Goal: Task Accomplishment & Management: Use online tool/utility

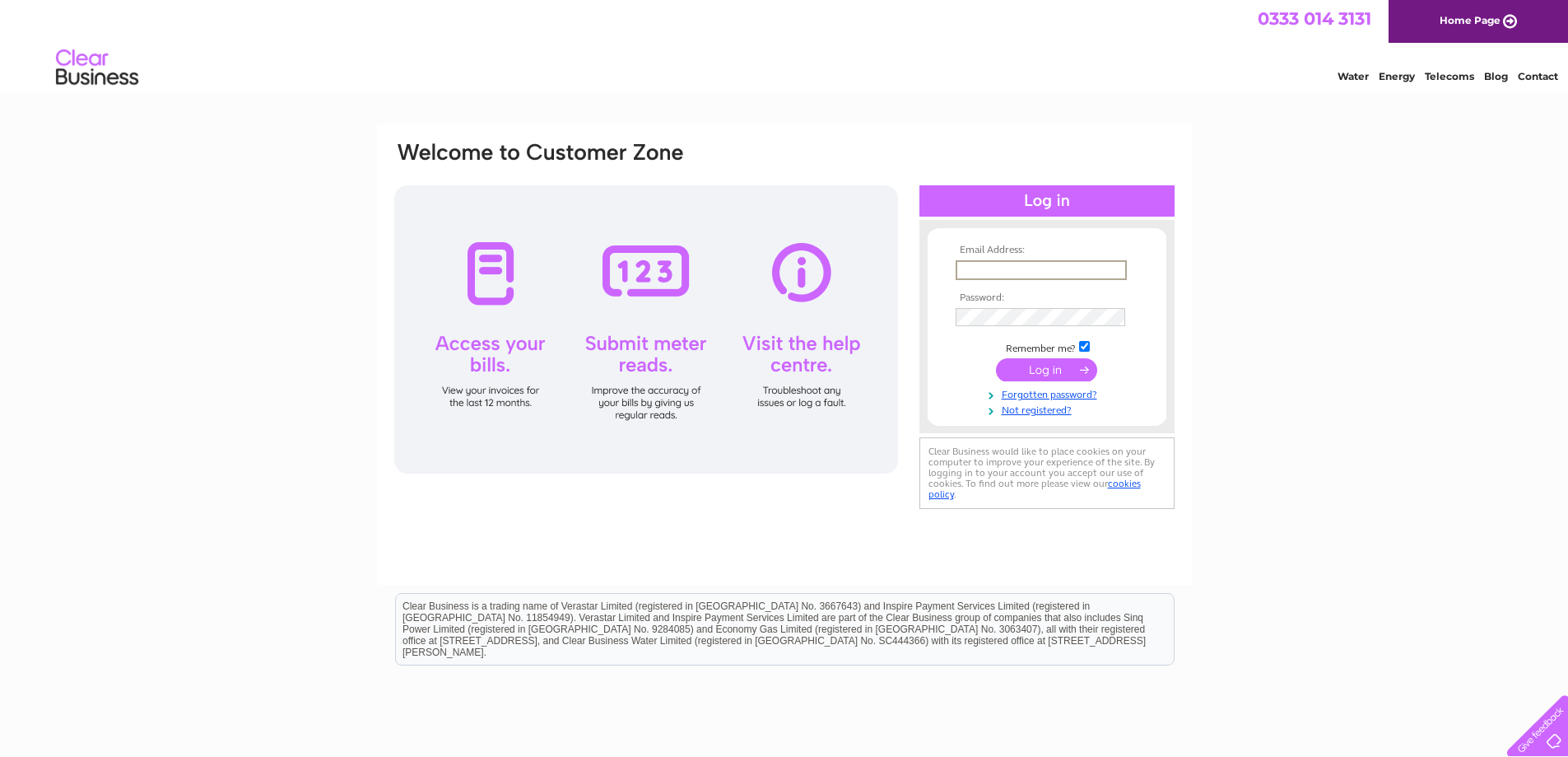
drag, startPoint x: 0, startPoint y: 0, endPoint x: 1060, endPoint y: 269, distance: 1093.6
click at [1060, 269] on input "text" at bounding box center [1041, 269] width 172 height 20
type input "[EMAIL_ADDRESS][DOMAIN_NAME]"
click at [1067, 362] on input "submit" at bounding box center [1047, 370] width 101 height 23
click at [1041, 362] on input "submit" at bounding box center [1047, 368] width 101 height 23
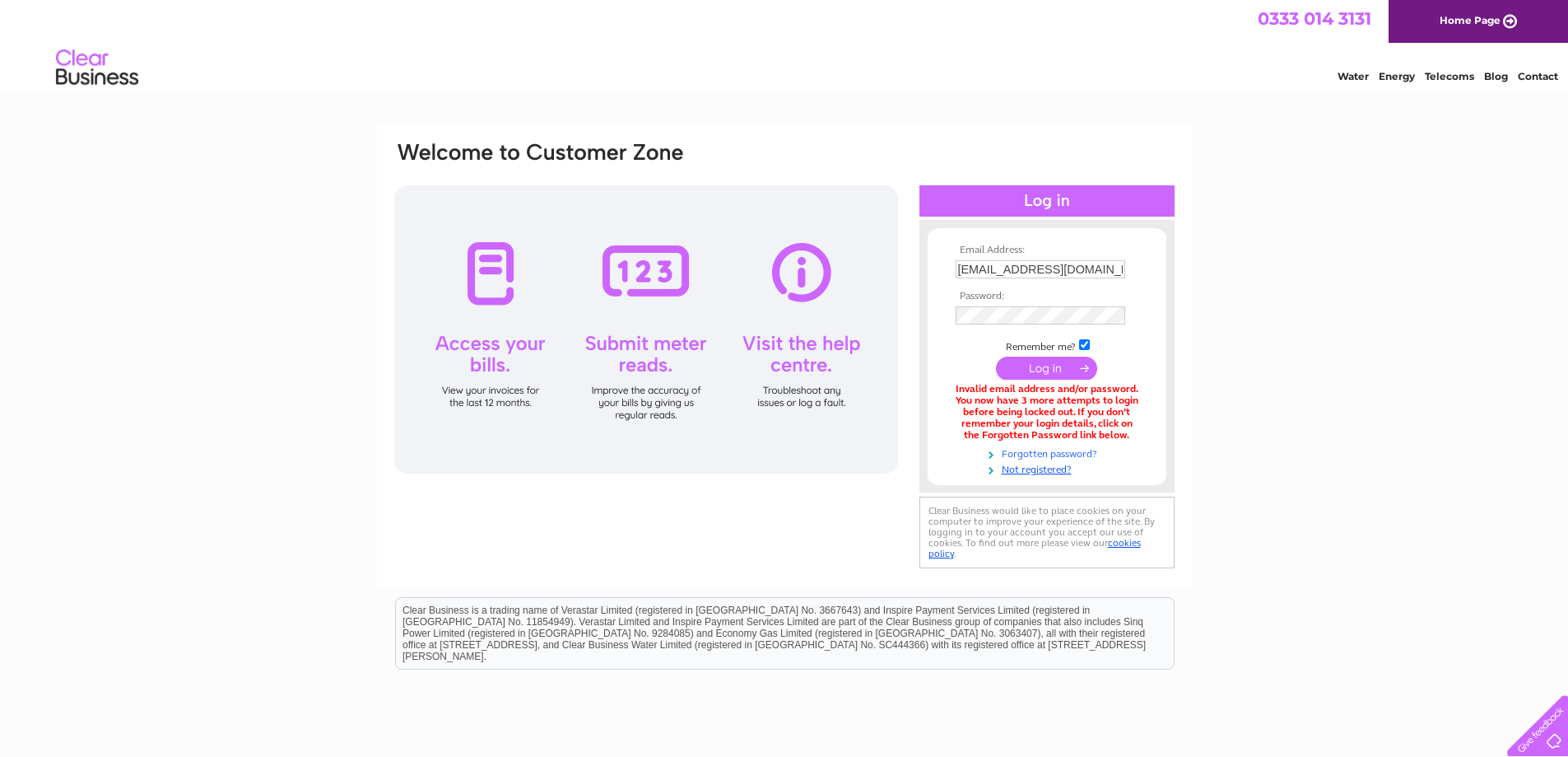
click at [1086, 453] on link "Forgotten password?" at bounding box center [1048, 452] width 187 height 15
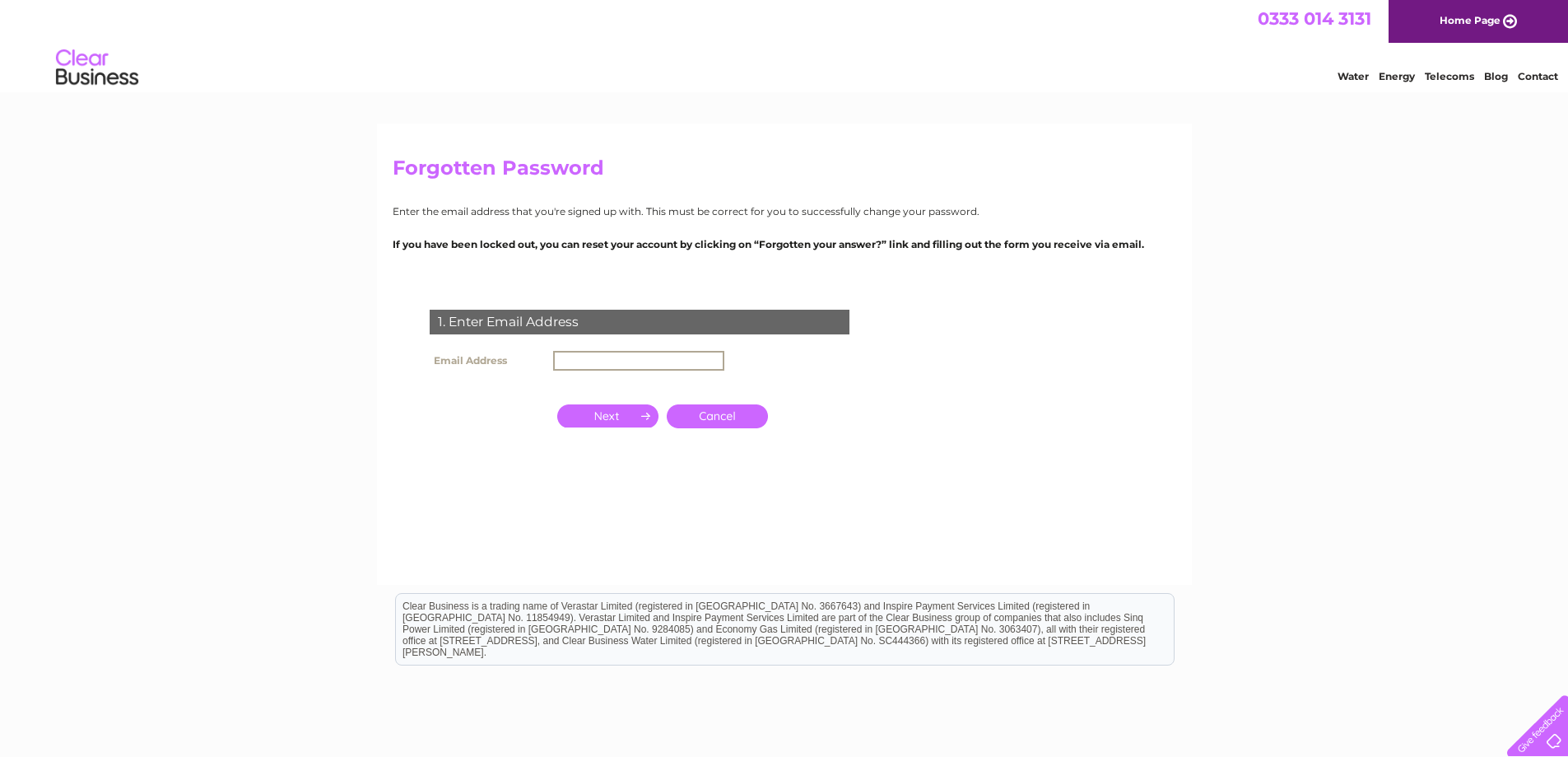
click at [584, 360] on input "text" at bounding box center [638, 360] width 172 height 20
type input "[EMAIL_ADDRESS][DOMAIN_NAME]"
click at [607, 409] on input "button" at bounding box center [608, 415] width 101 height 23
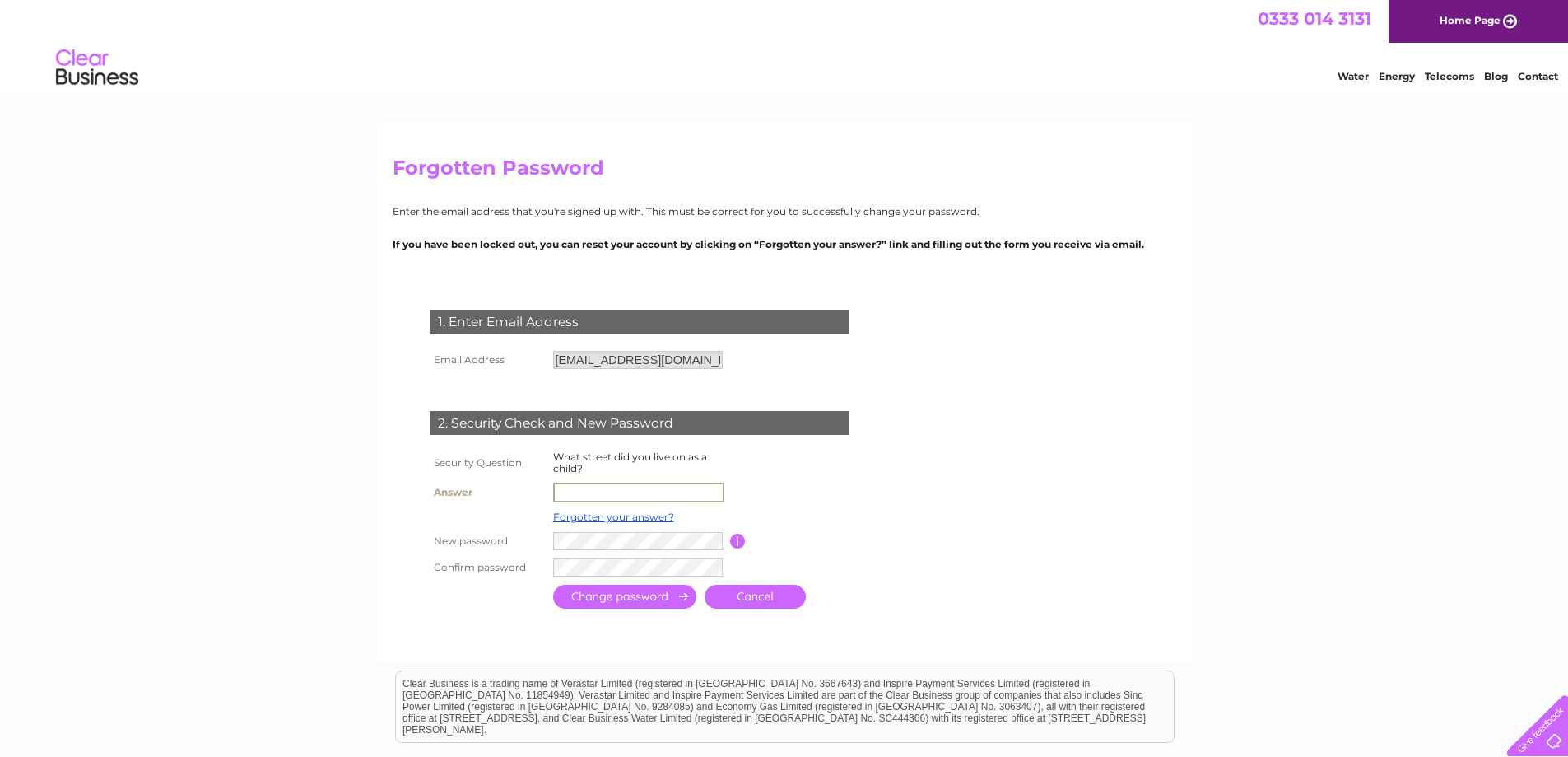
click at [592, 490] on input "text" at bounding box center [638, 492] width 172 height 20
type input "johnston street"
click at [624, 592] on input "submit" at bounding box center [624, 595] width 143 height 24
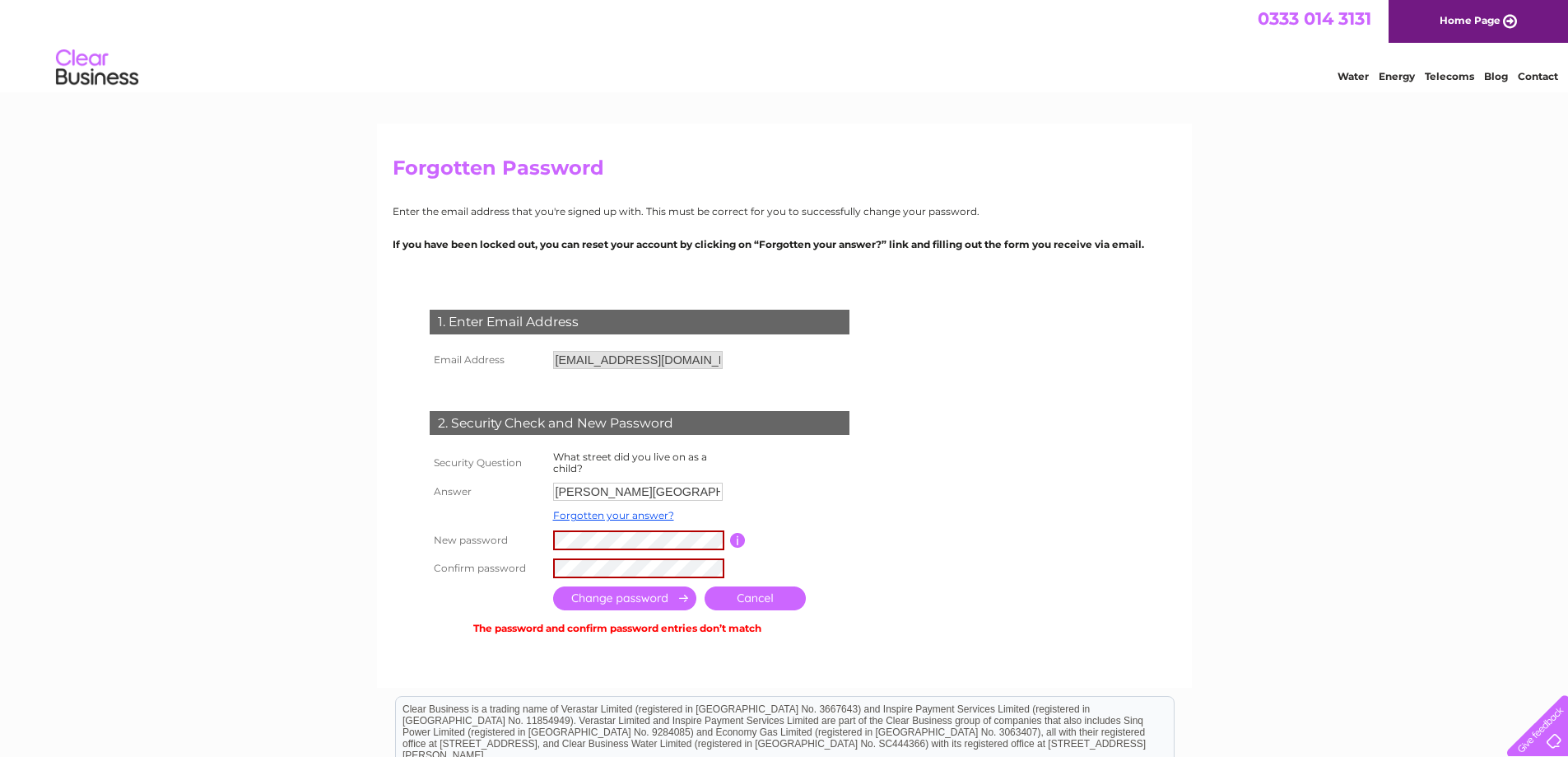
click at [620, 596] on input "submit" at bounding box center [624, 598] width 143 height 24
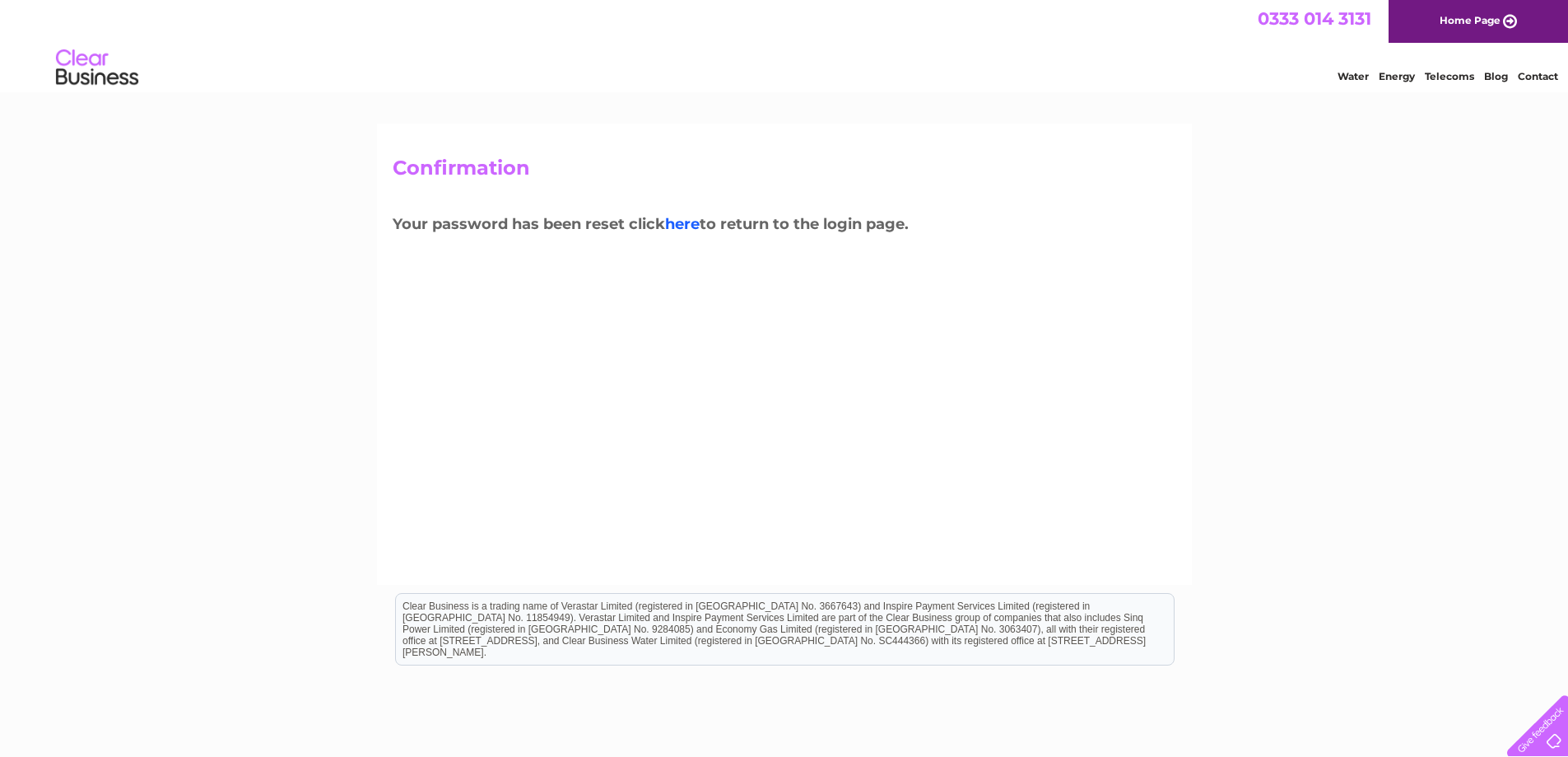
click at [687, 220] on link "here" at bounding box center [683, 224] width 34 height 18
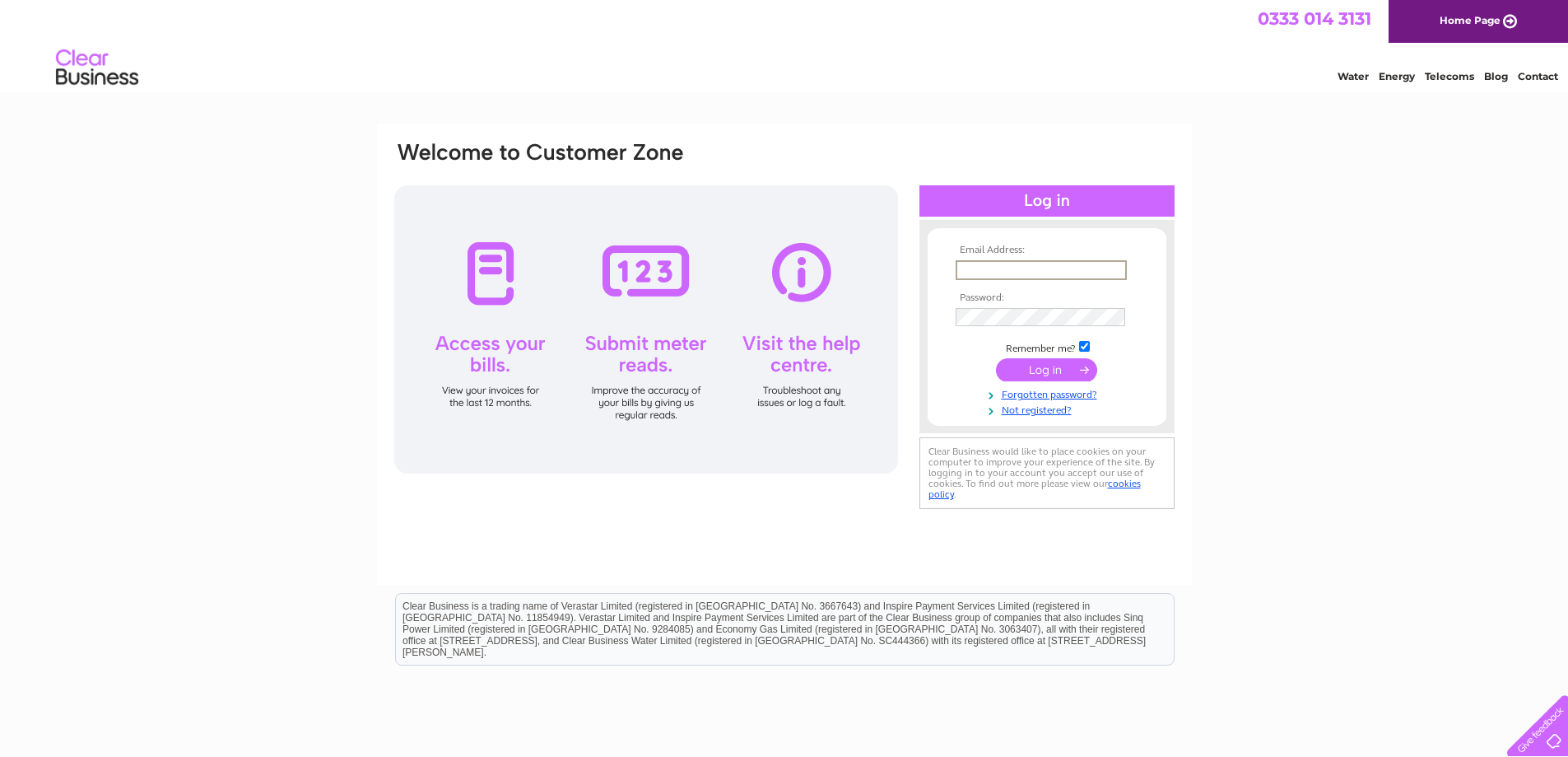
click at [1088, 267] on input "text" at bounding box center [1041, 269] width 172 height 20
type input "firstfriendslaurencekirk@btconnect.com"
click at [1054, 366] on input "submit" at bounding box center [1047, 370] width 101 height 23
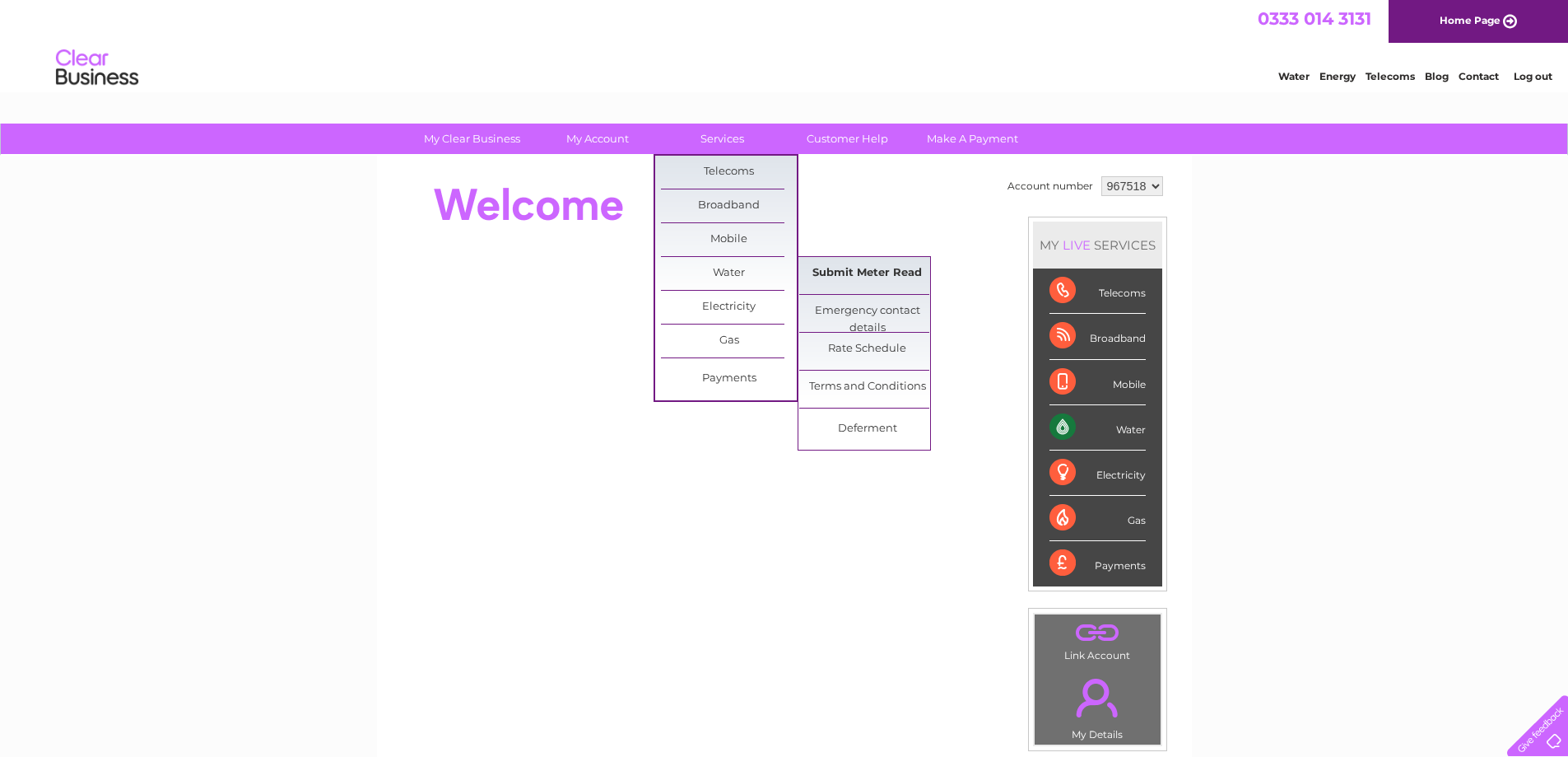
click at [886, 266] on link "Submit Meter Read" at bounding box center [866, 273] width 136 height 33
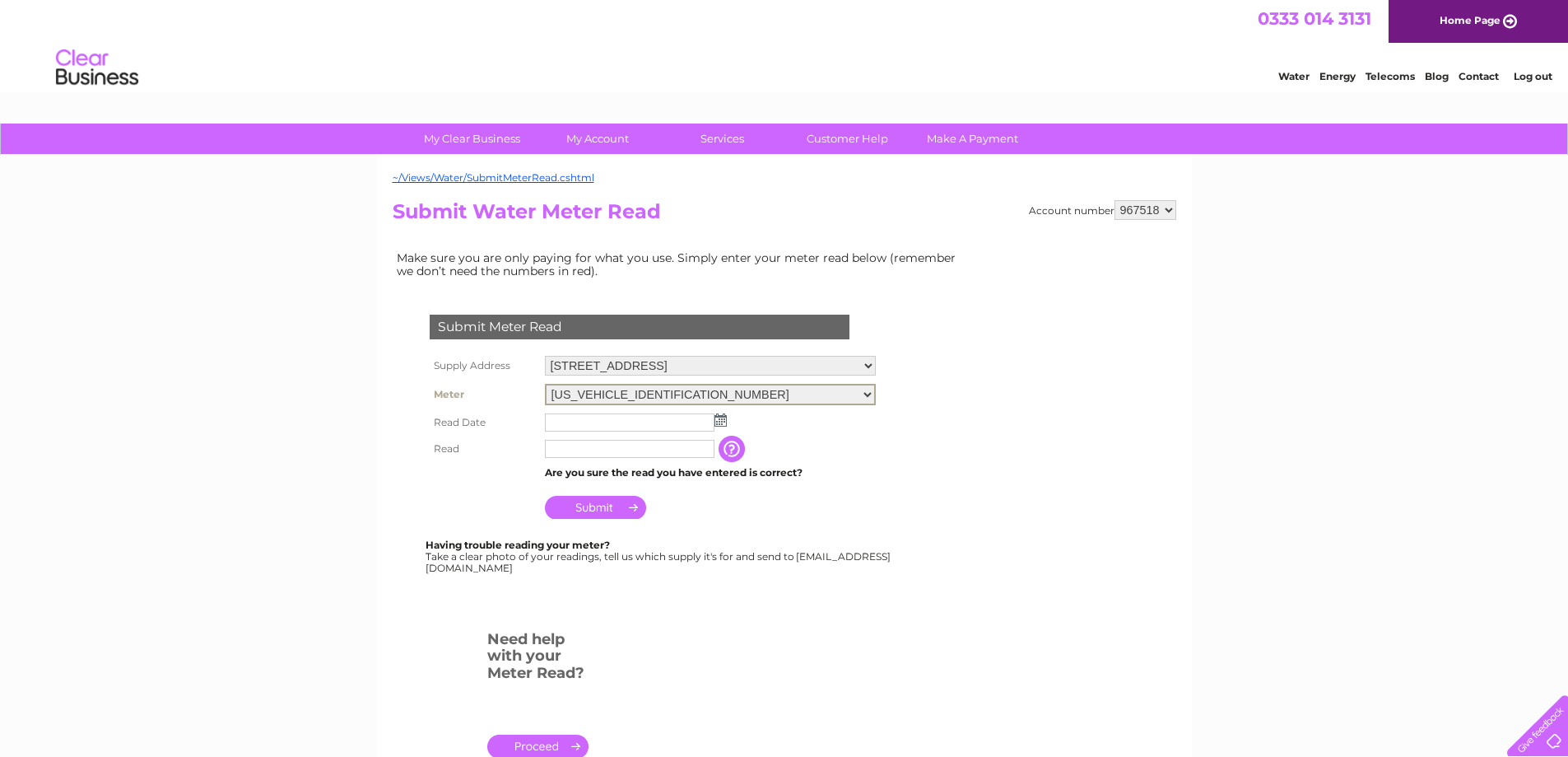
click at [866, 391] on select "06ELSTER07A138325" at bounding box center [710, 395] width 331 height 22
click at [892, 450] on div "Submit Meter Read Supply Address 59 High Street, Laurencekirk, Kincardineshire,…" at bounding box center [643, 434] width 501 height 273
click at [715, 415] on img at bounding box center [720, 418] width 12 height 13
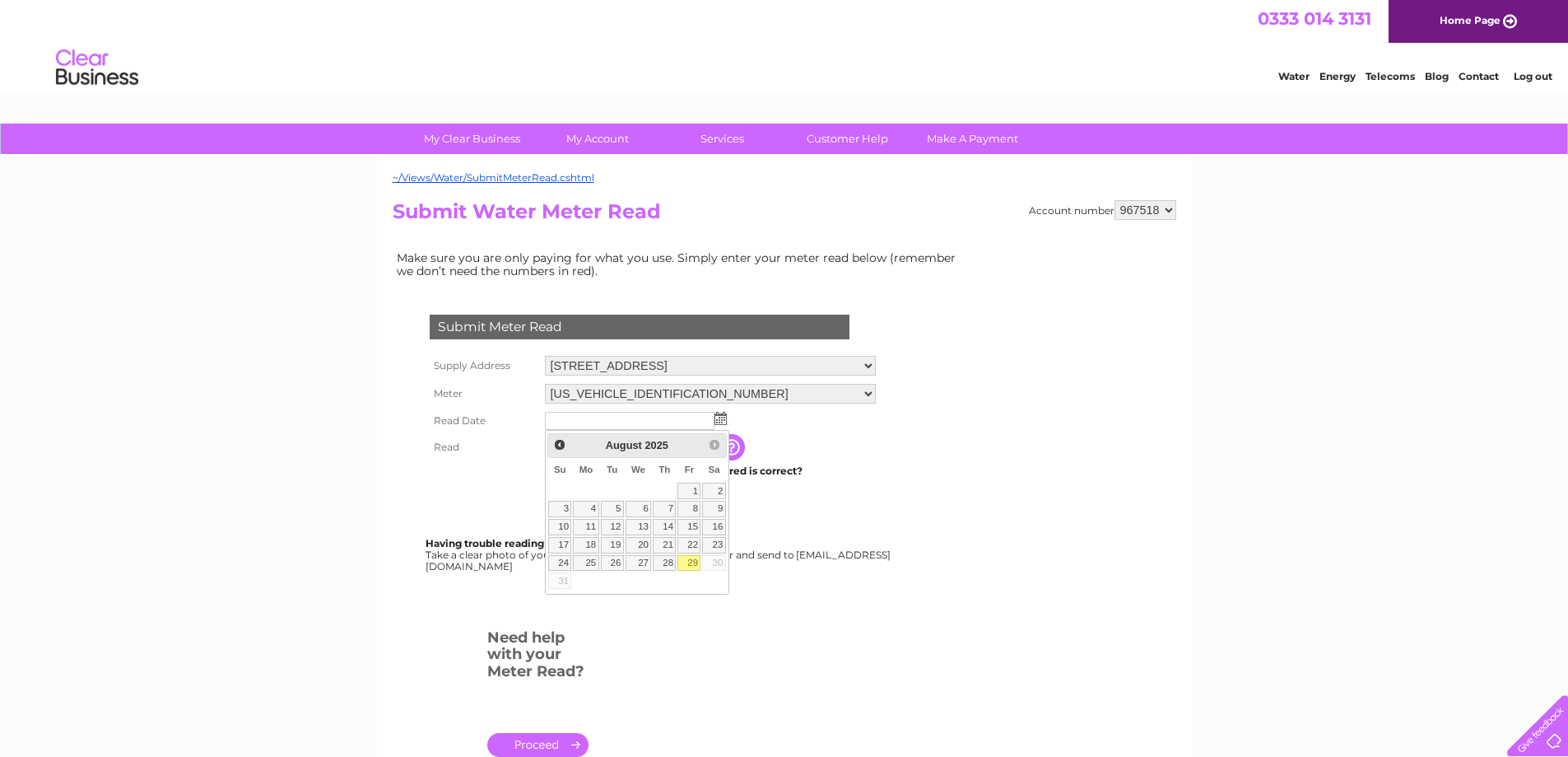
click at [689, 559] on link "29" at bounding box center [689, 563] width 23 height 16
type input "2025/08/29"
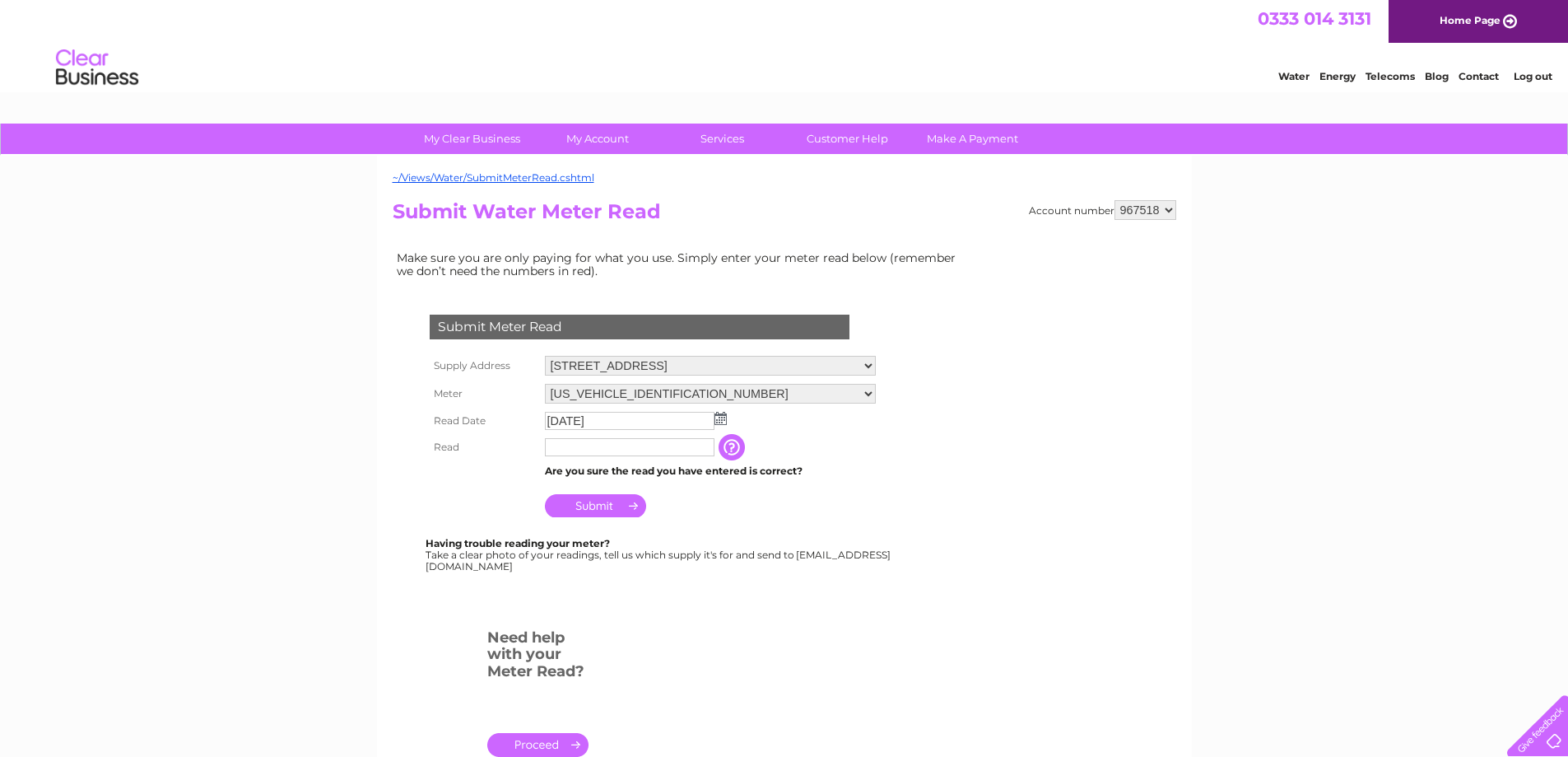
click at [588, 446] on input "text" at bounding box center [629, 447] width 170 height 18
type input "4136"
click at [599, 503] on input "Submit" at bounding box center [595, 508] width 101 height 23
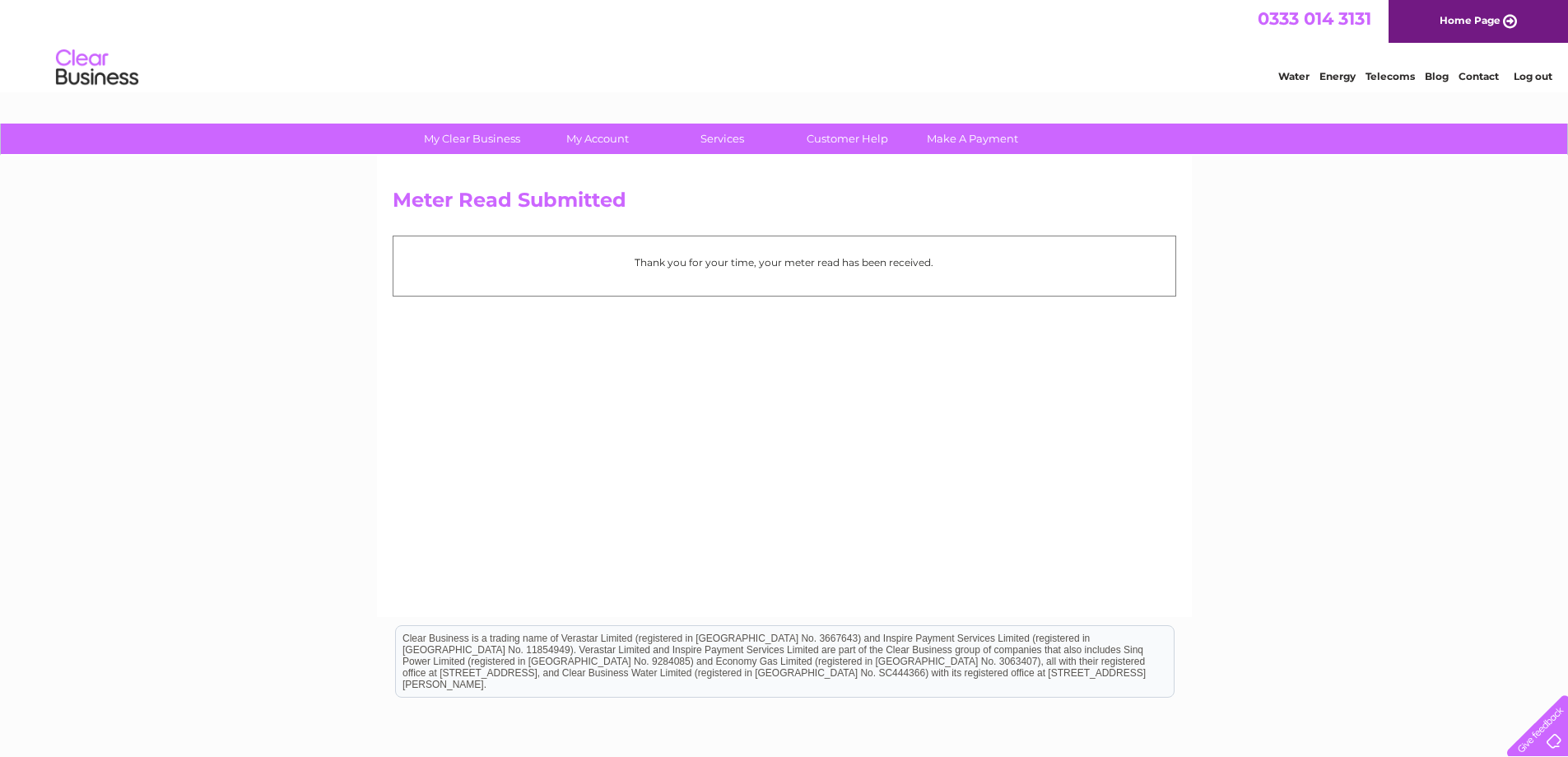
click at [1529, 71] on link "Log out" at bounding box center [1533, 76] width 39 height 12
